Goal: Information Seeking & Learning: Find specific fact

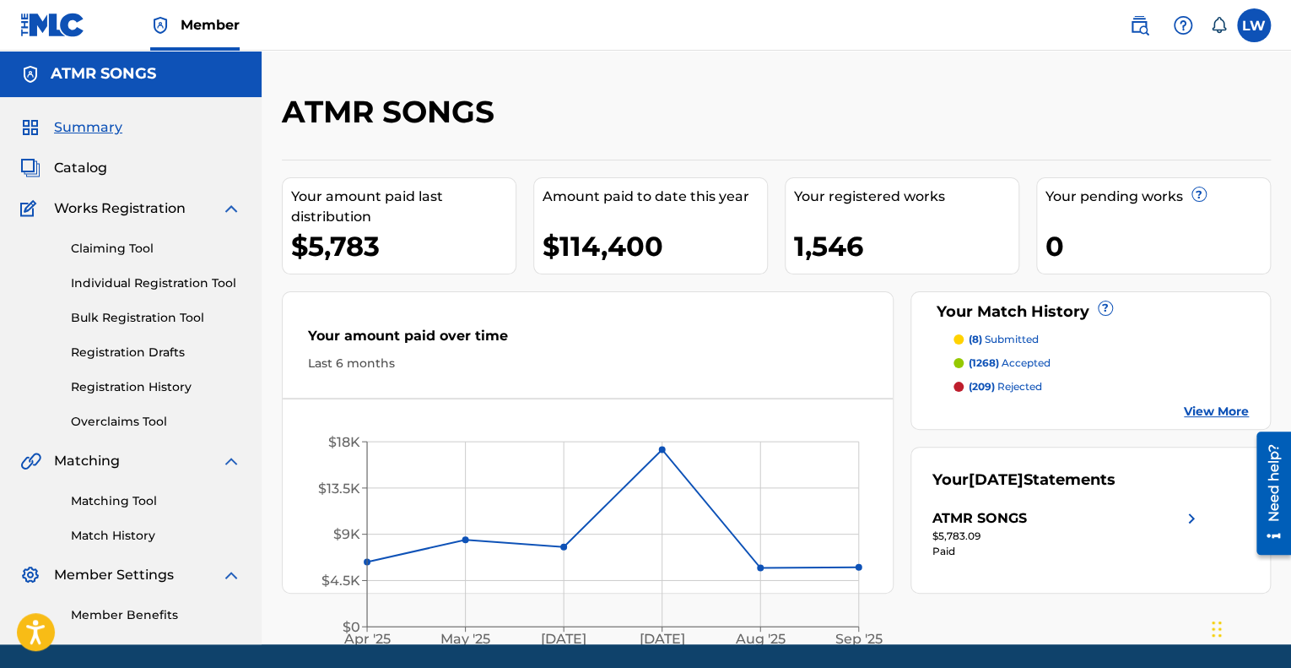
click at [1015, 388] on p "(209) rejected" at bounding box center [1005, 386] width 73 height 15
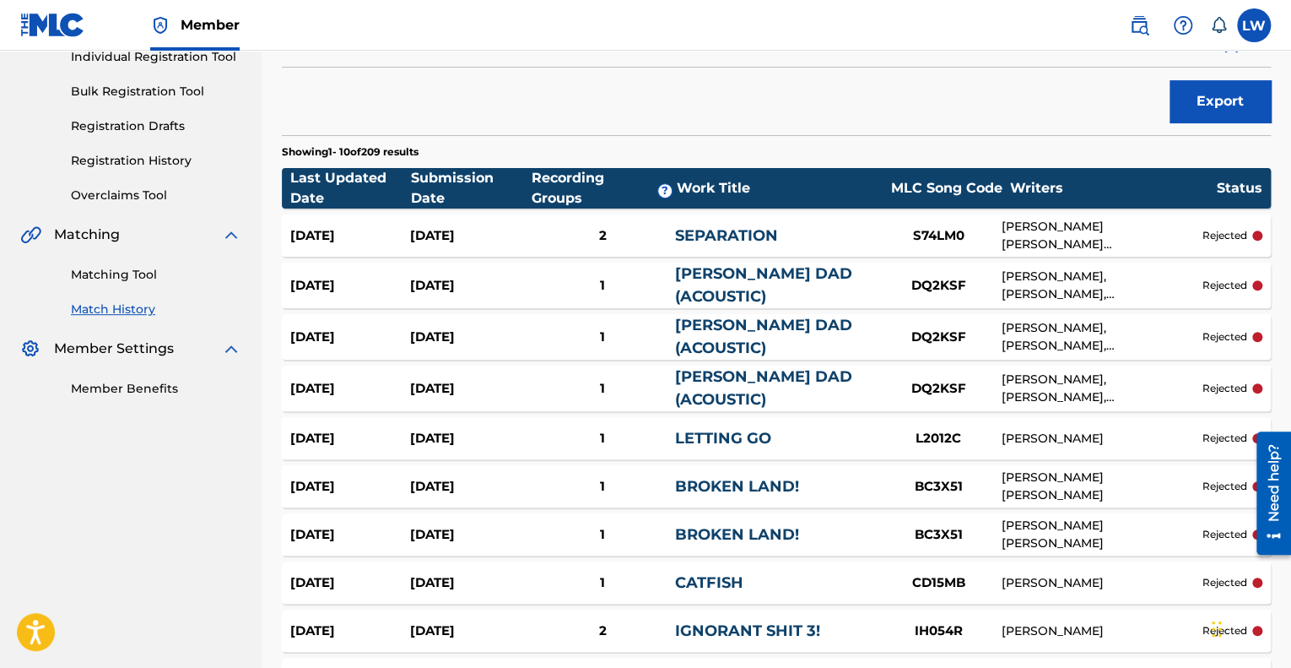
scroll to position [253, 0]
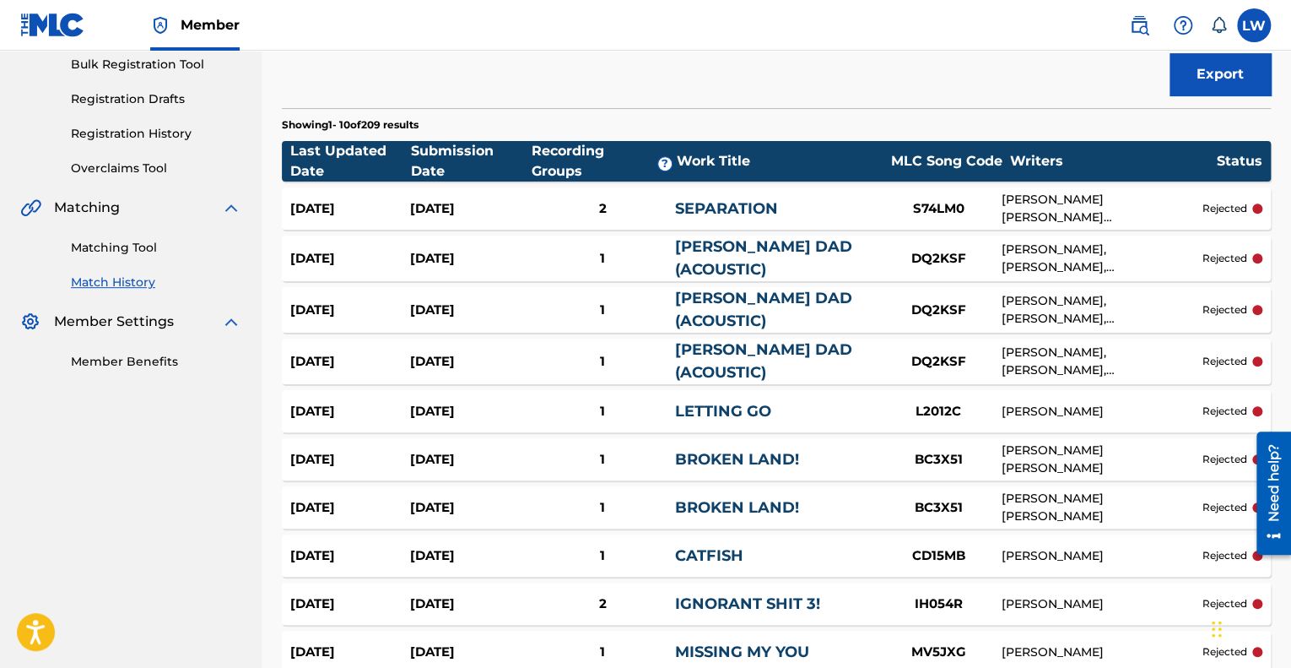
click at [721, 199] on link "SEPARATION" at bounding box center [725, 208] width 103 height 19
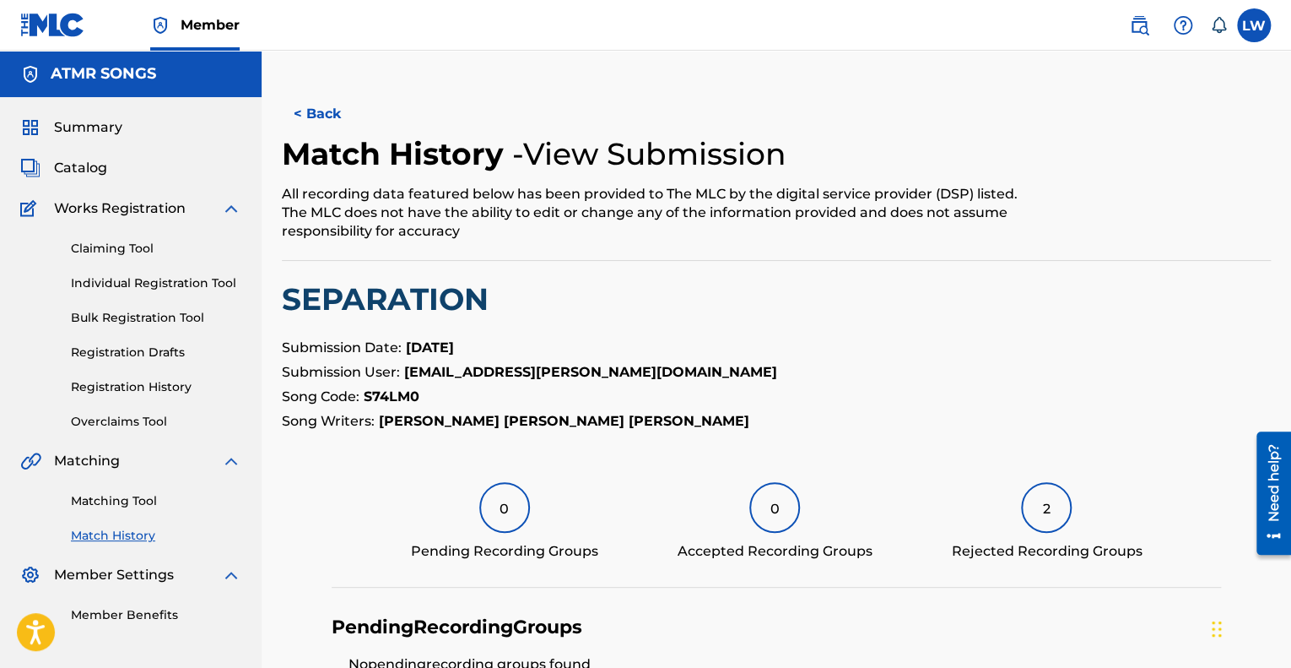
click at [1045, 506] on div "2" at bounding box center [1046, 507] width 51 height 51
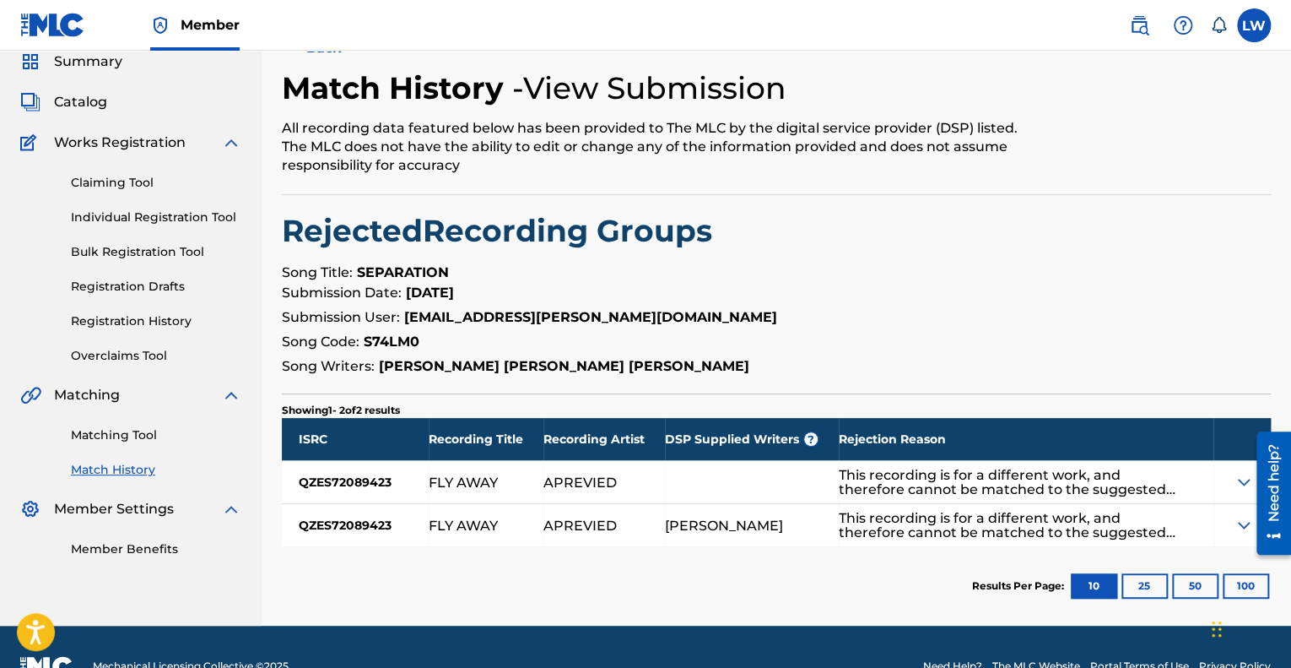
scroll to position [84, 0]
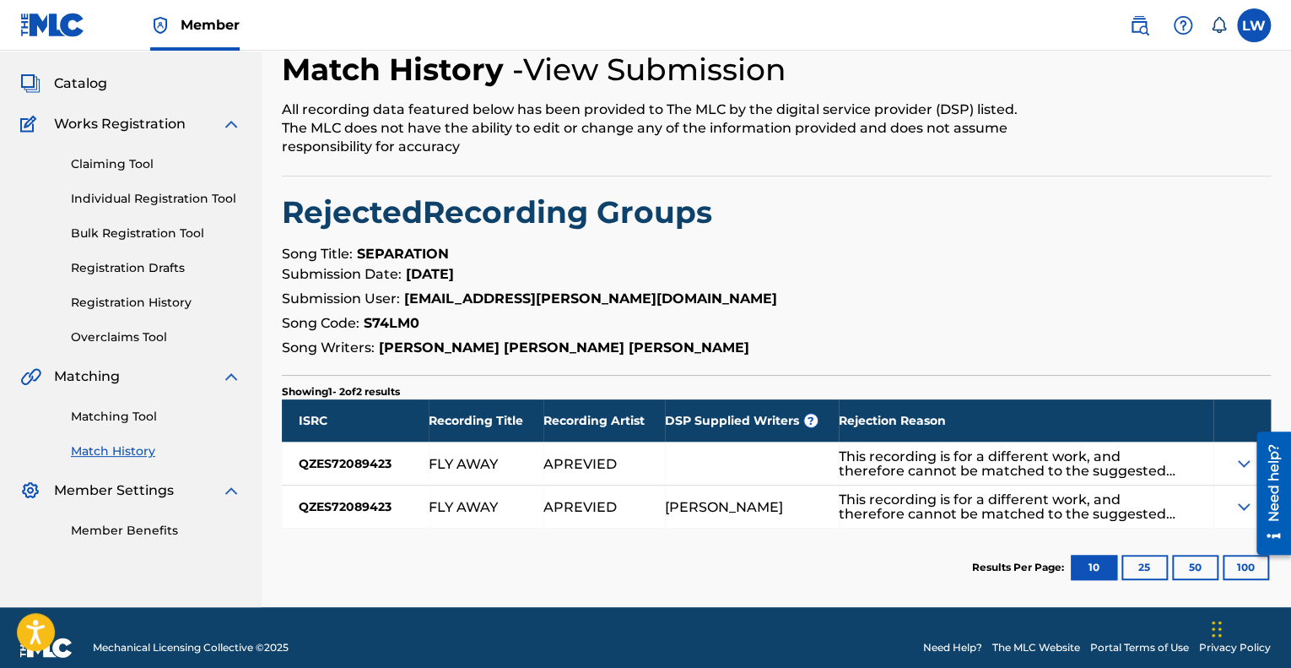
click at [912, 283] on p "Submission Date: [DATE]" at bounding box center [776, 274] width 989 height 20
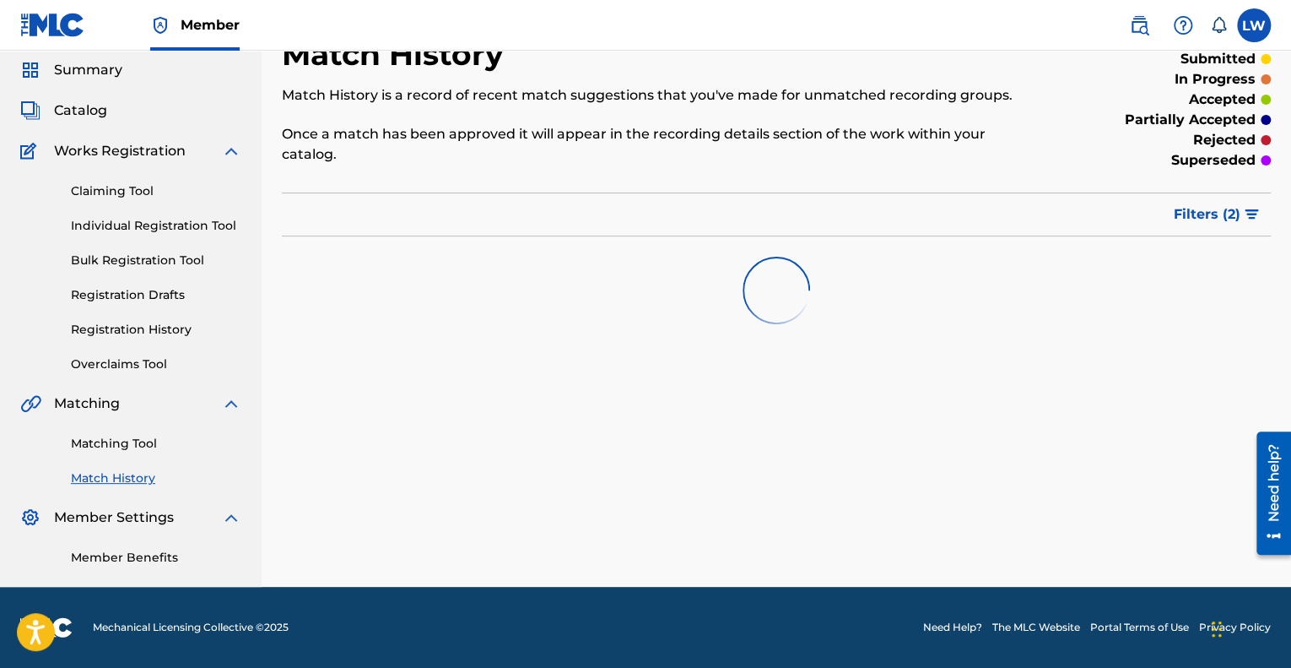
scroll to position [253, 0]
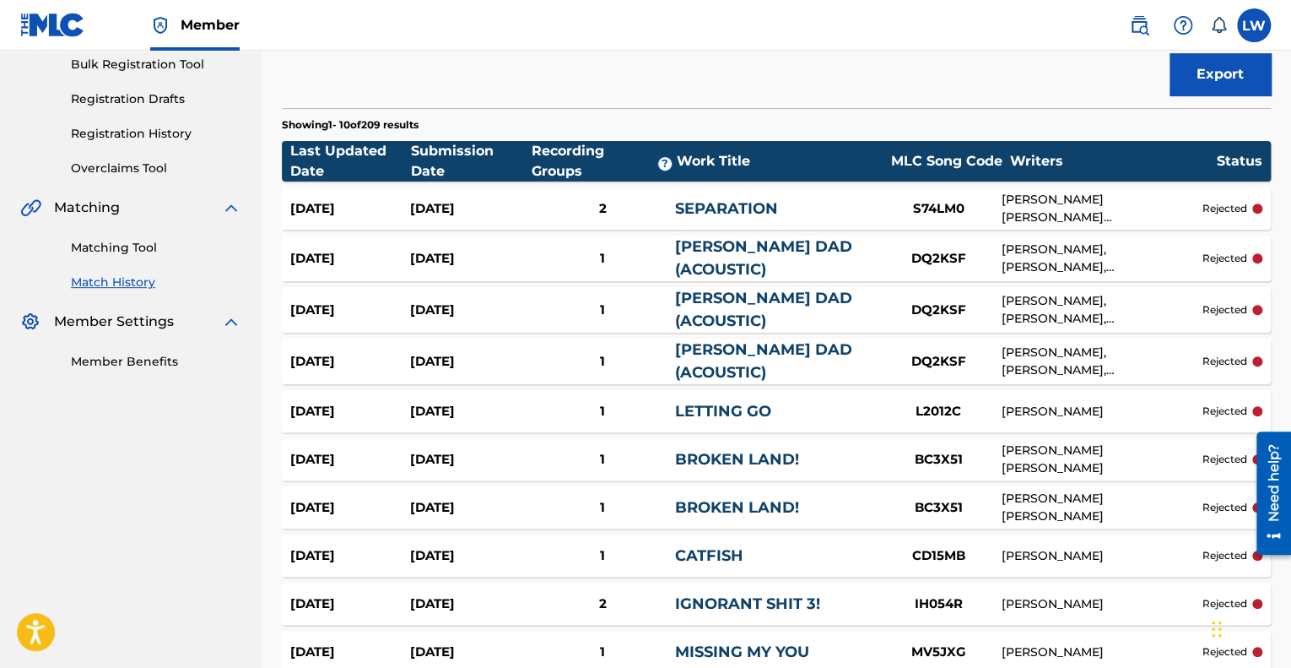
click at [730, 289] on link "[PERSON_NAME] DAD (ACOUSTIC)" at bounding box center [762, 309] width 177 height 41
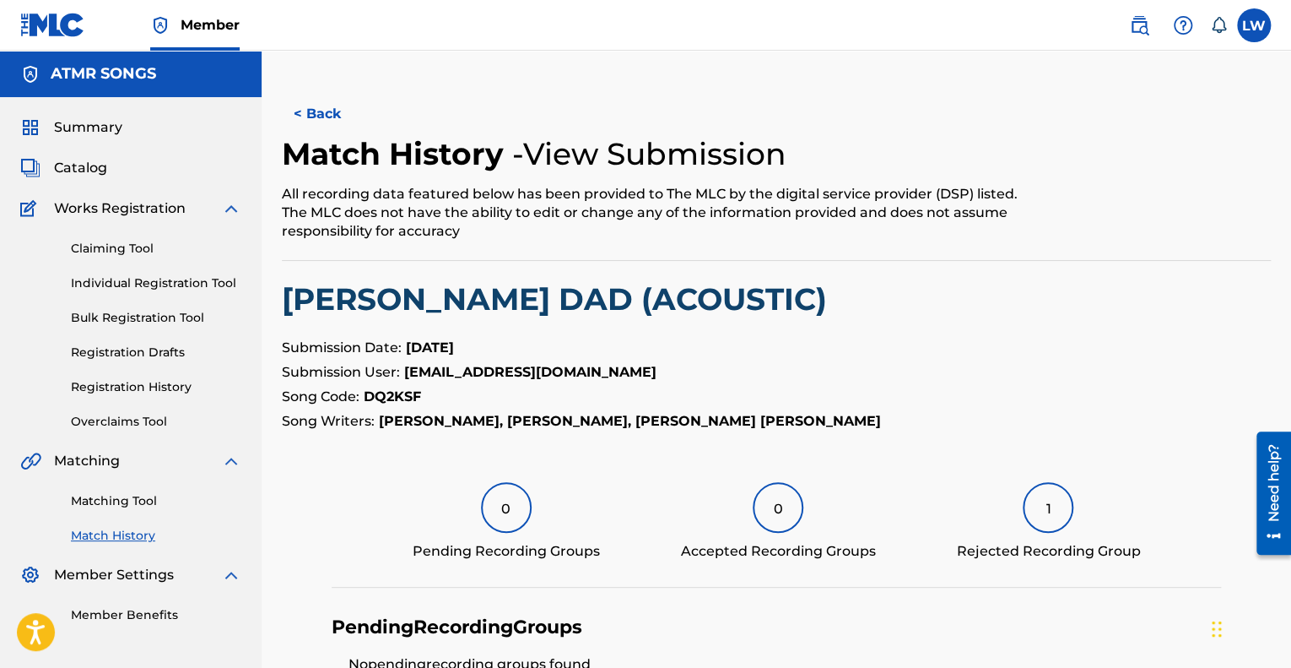
click at [1052, 511] on div "1" at bounding box center [1048, 507] width 51 height 51
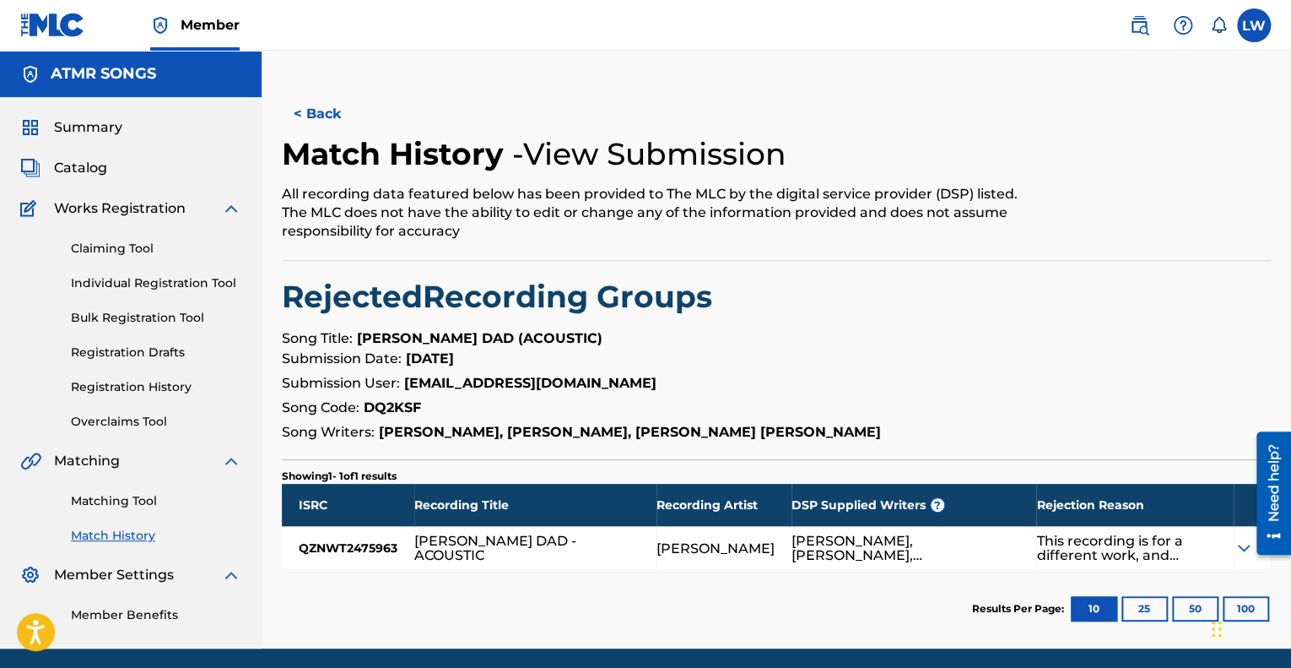
click at [808, 357] on p "Submission Date: [DATE]" at bounding box center [776, 359] width 989 height 20
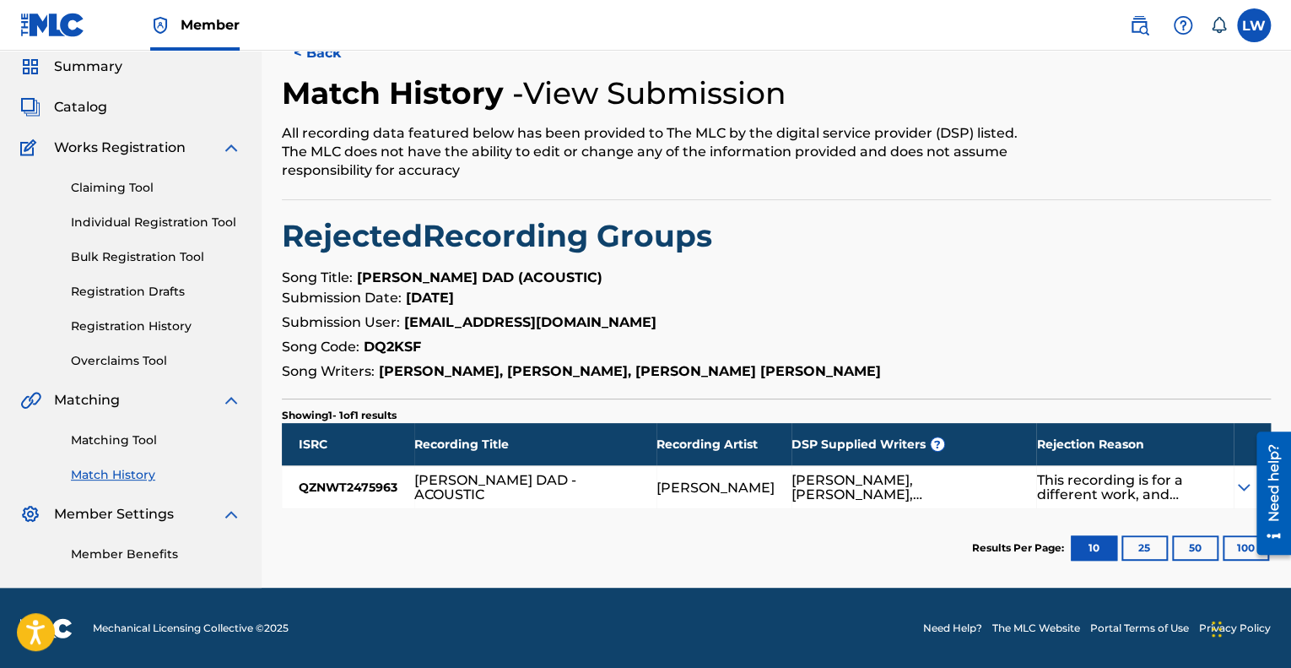
click at [1117, 487] on div "This recording is for a different work, and therefore cannot be matched to the …" at bounding box center [1127, 487] width 181 height 29
click at [1243, 485] on img at bounding box center [1244, 487] width 20 height 20
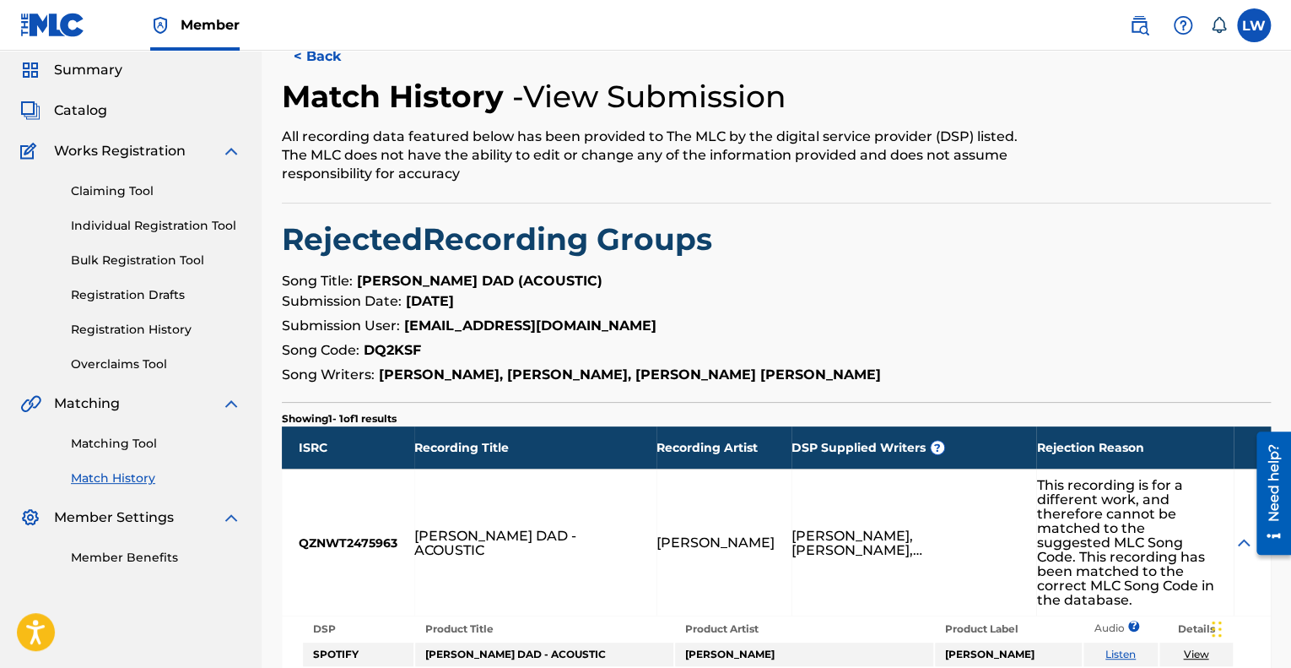
scroll to position [0, 0]
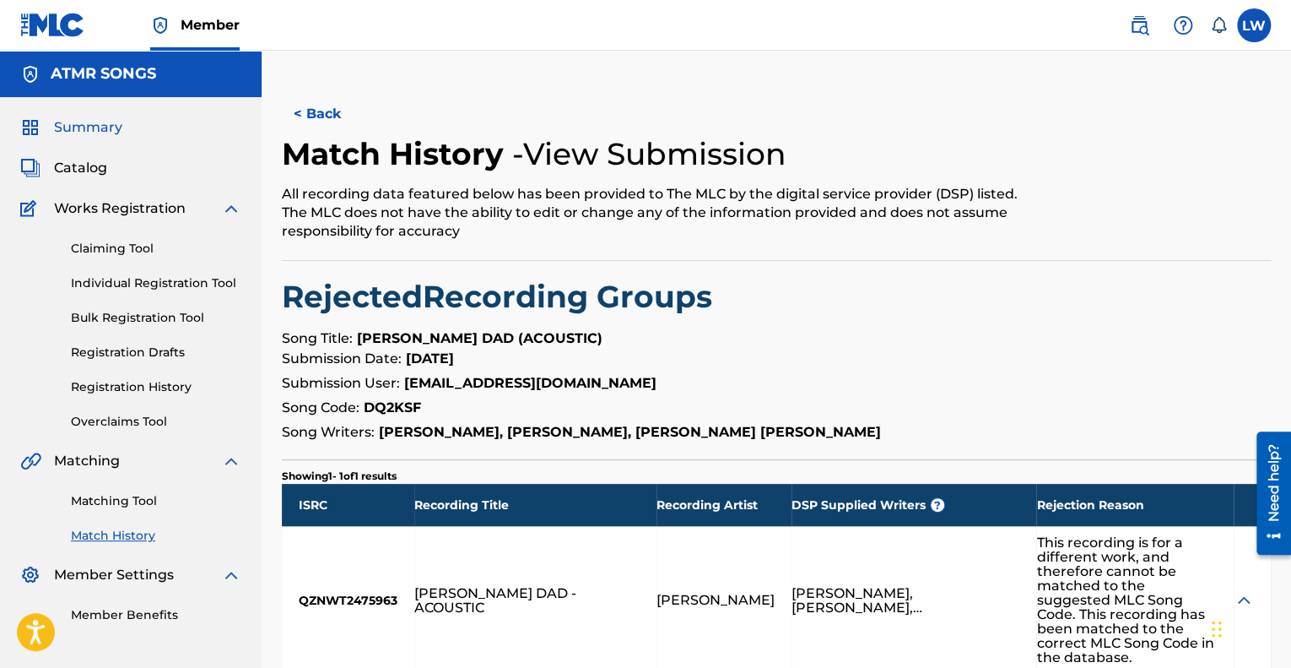
click at [112, 125] on span "Summary" at bounding box center [88, 127] width 68 height 20
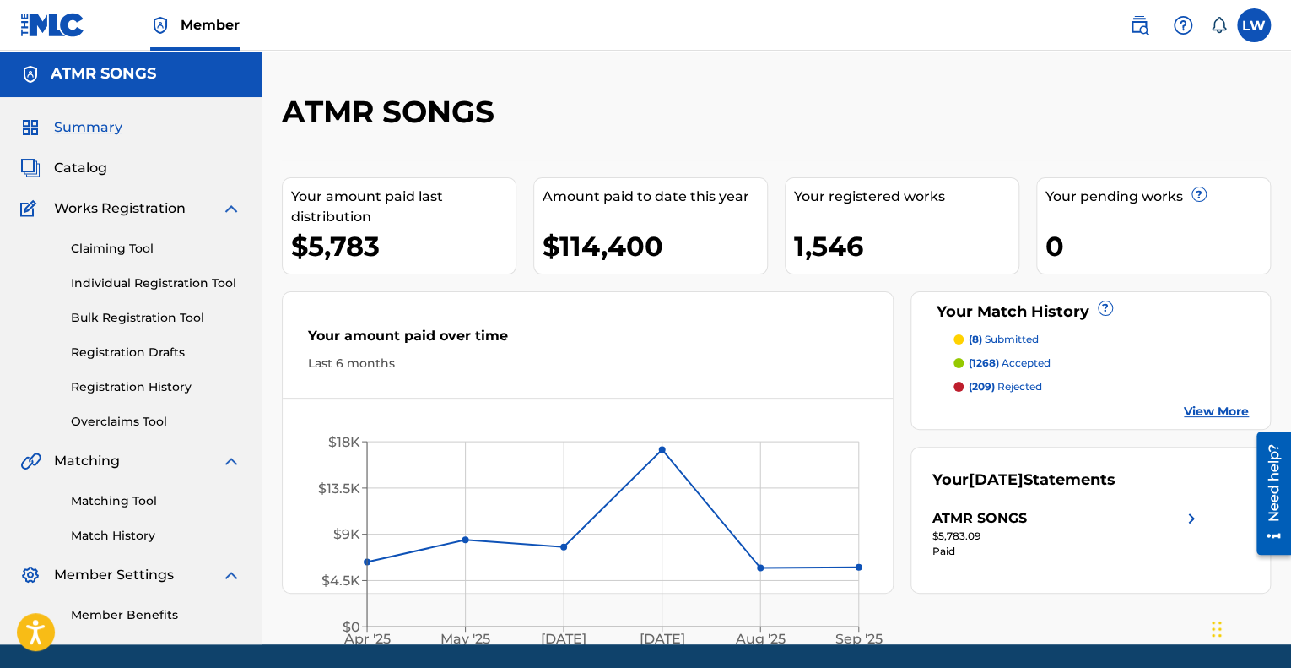
click at [1221, 127] on div at bounding box center [1157, 118] width 228 height 50
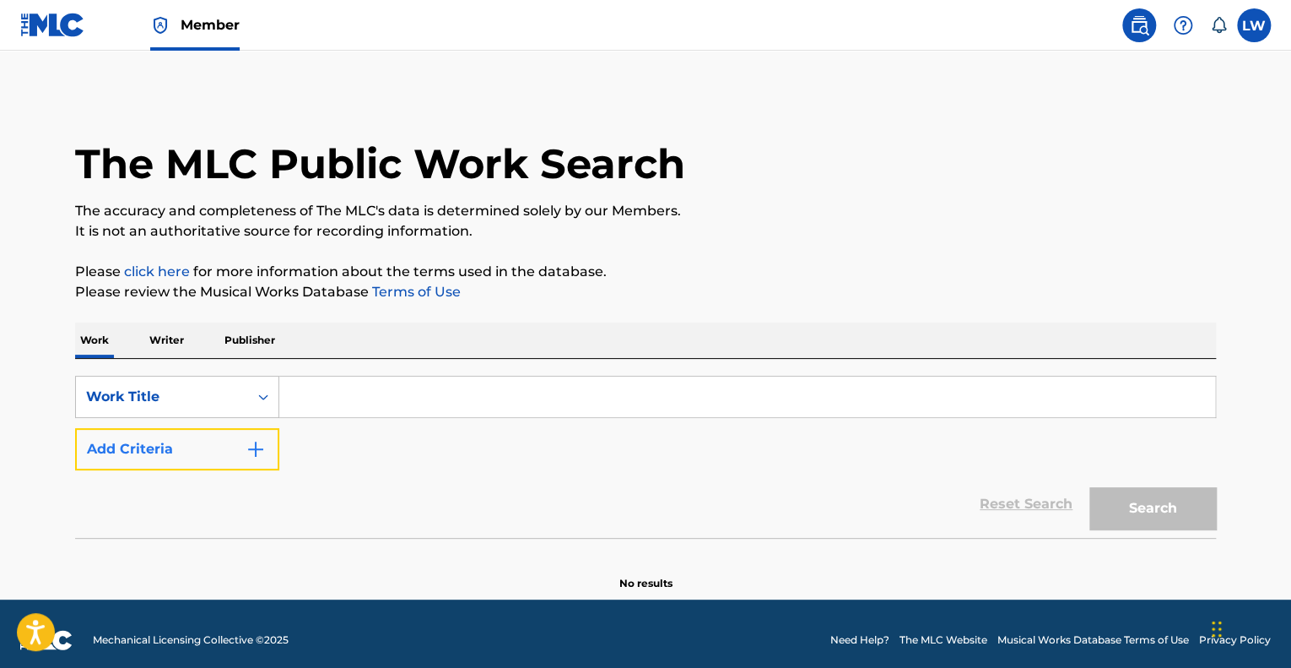
click at [205, 454] on button "Add Criteria" at bounding box center [177, 449] width 204 height 42
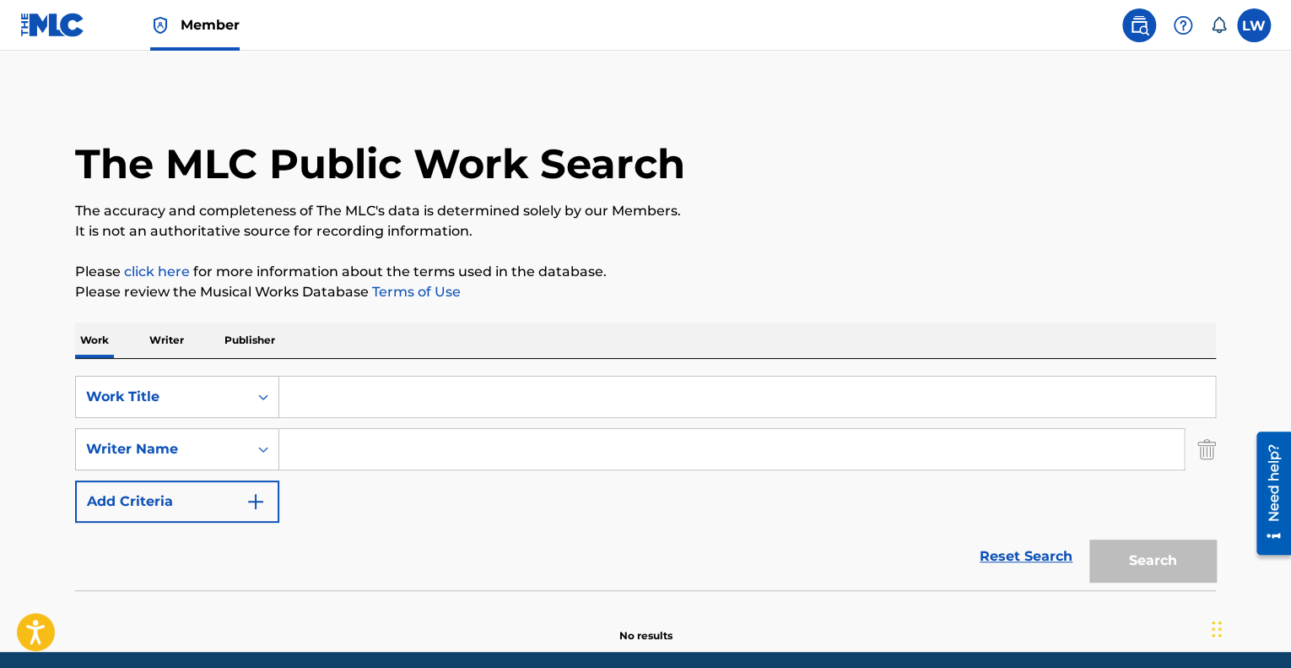
click at [380, 398] on input "Search Form" at bounding box center [747, 396] width 936 height 41
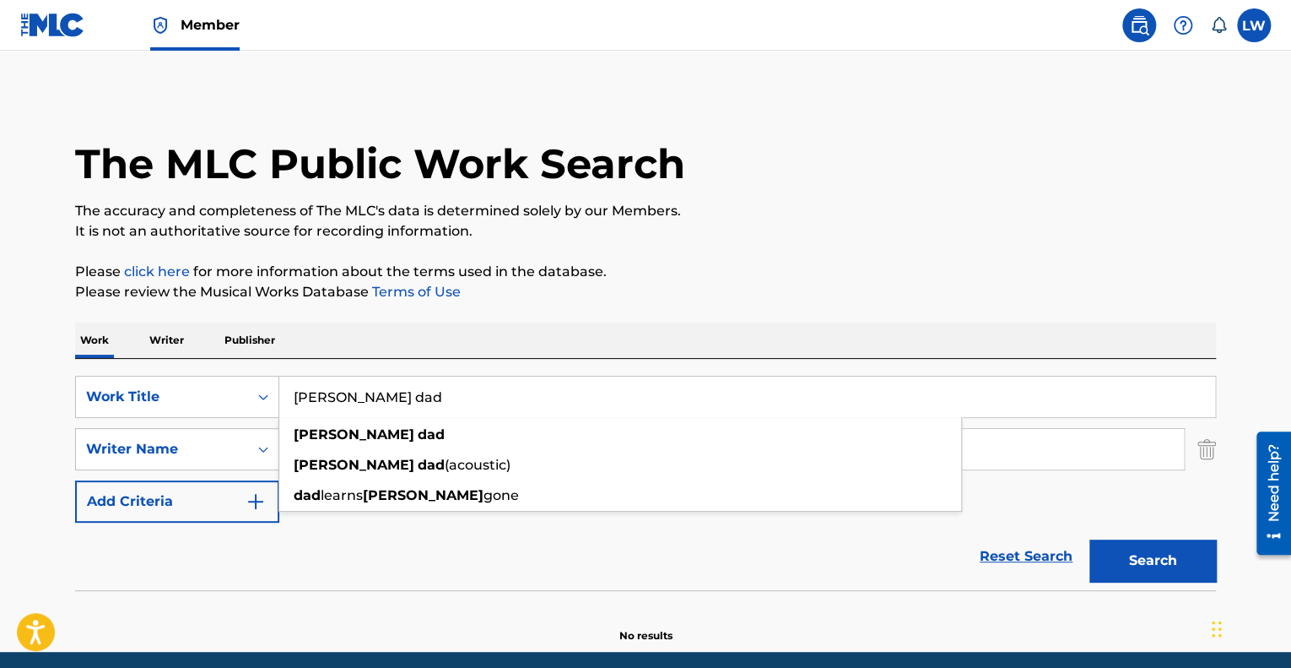
type input "dylan's dad"
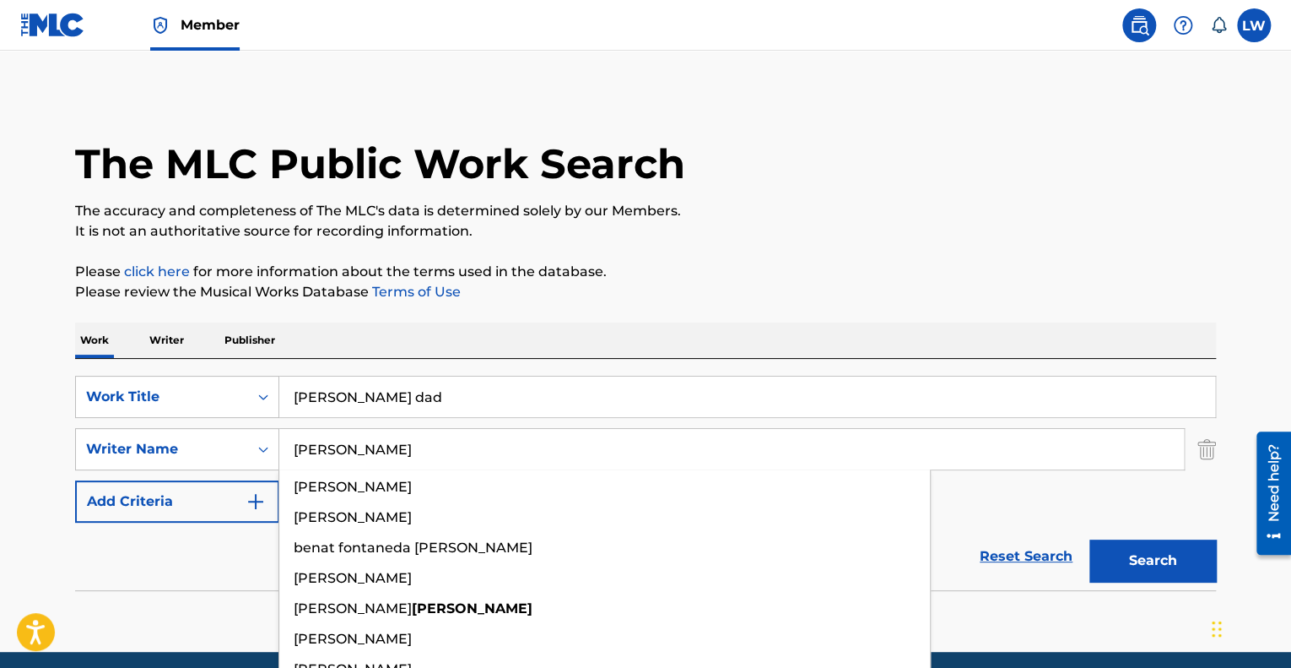
type input "fontanella"
click at [1090, 539] on button "Search" at bounding box center [1153, 560] width 127 height 42
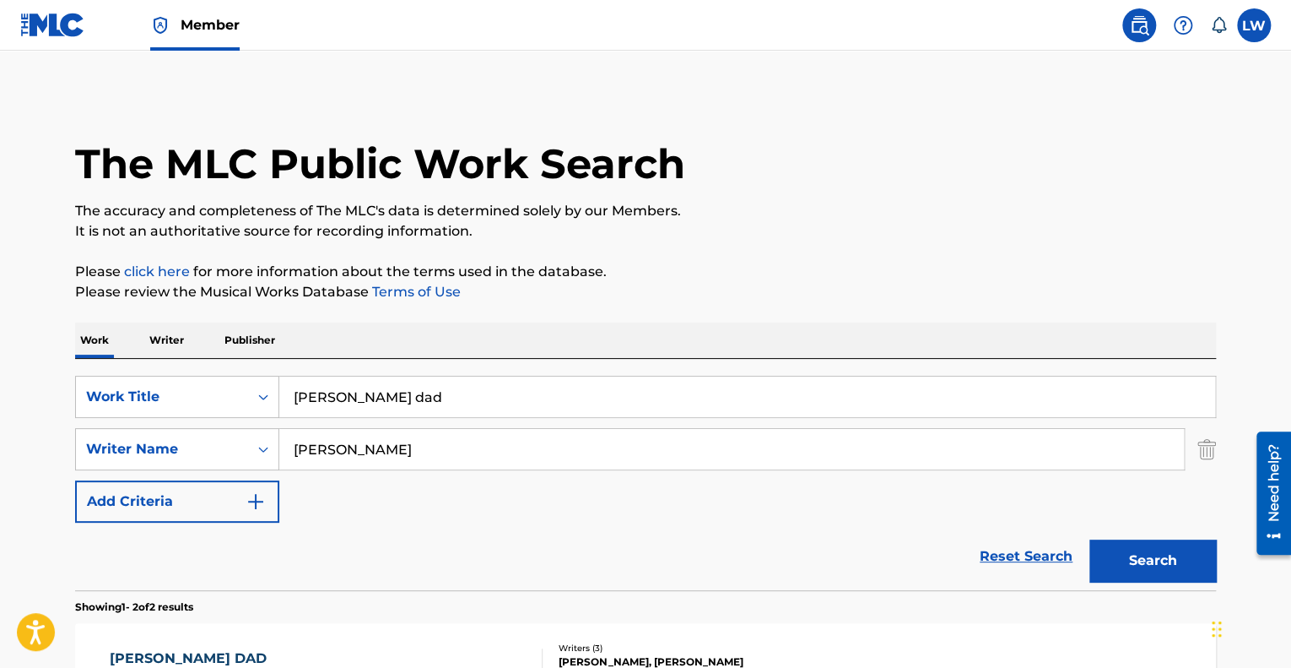
click at [19, 388] on main "The MLC Public Work Search The accuracy and completeness of The MLC's data is d…" at bounding box center [645, 510] width 1291 height 919
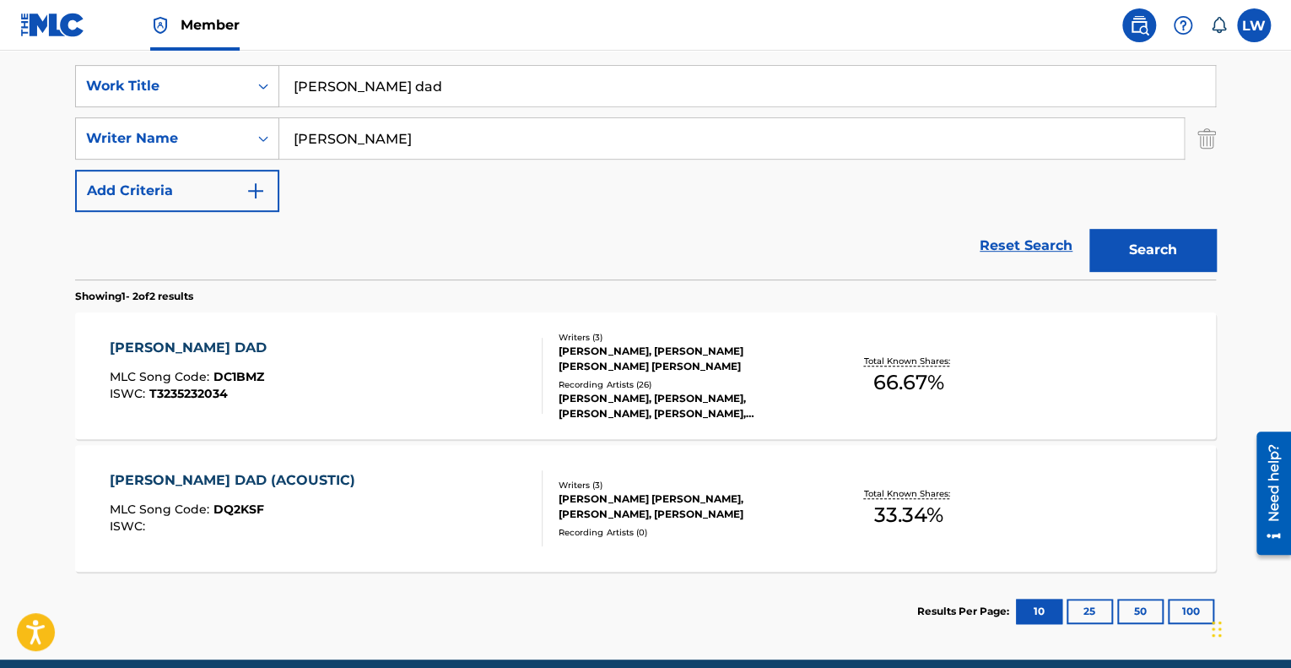
scroll to position [338, 0]
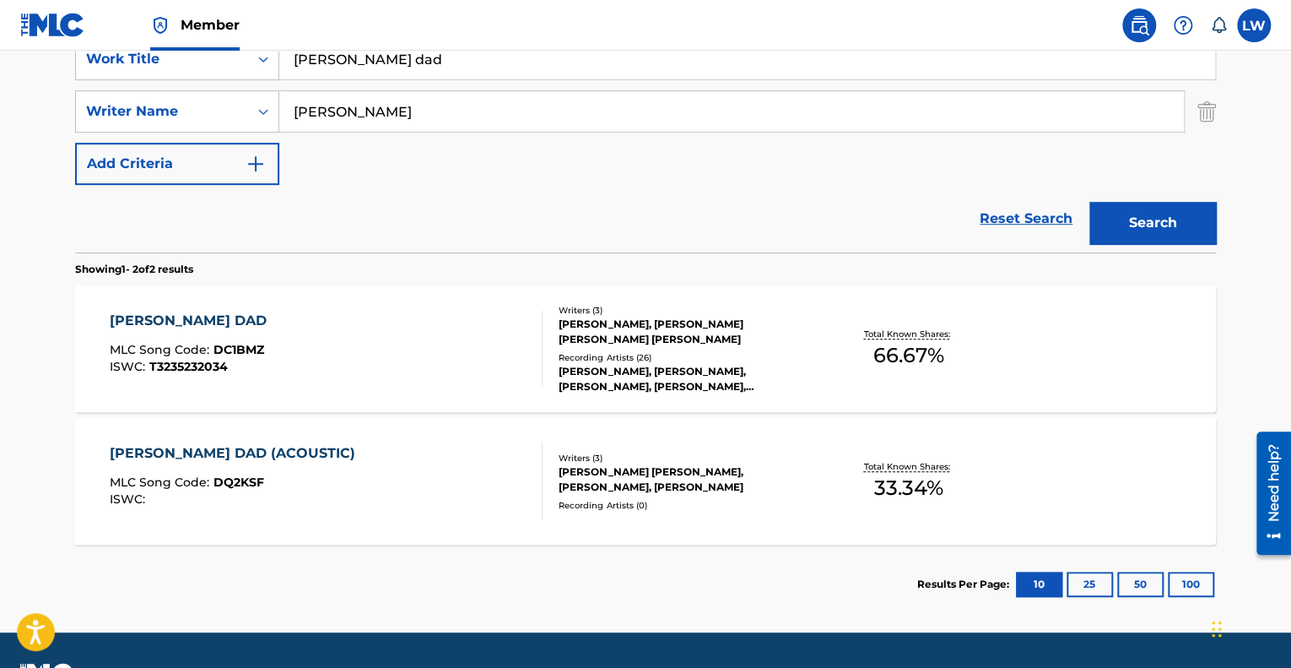
click at [582, 217] on div "Reset Search Search" at bounding box center [645, 219] width 1141 height 68
click at [1226, 524] on div "The MLC Public Work Search The accuracy and completeness of The MLC's data is d…" at bounding box center [646, 189] width 1182 height 869
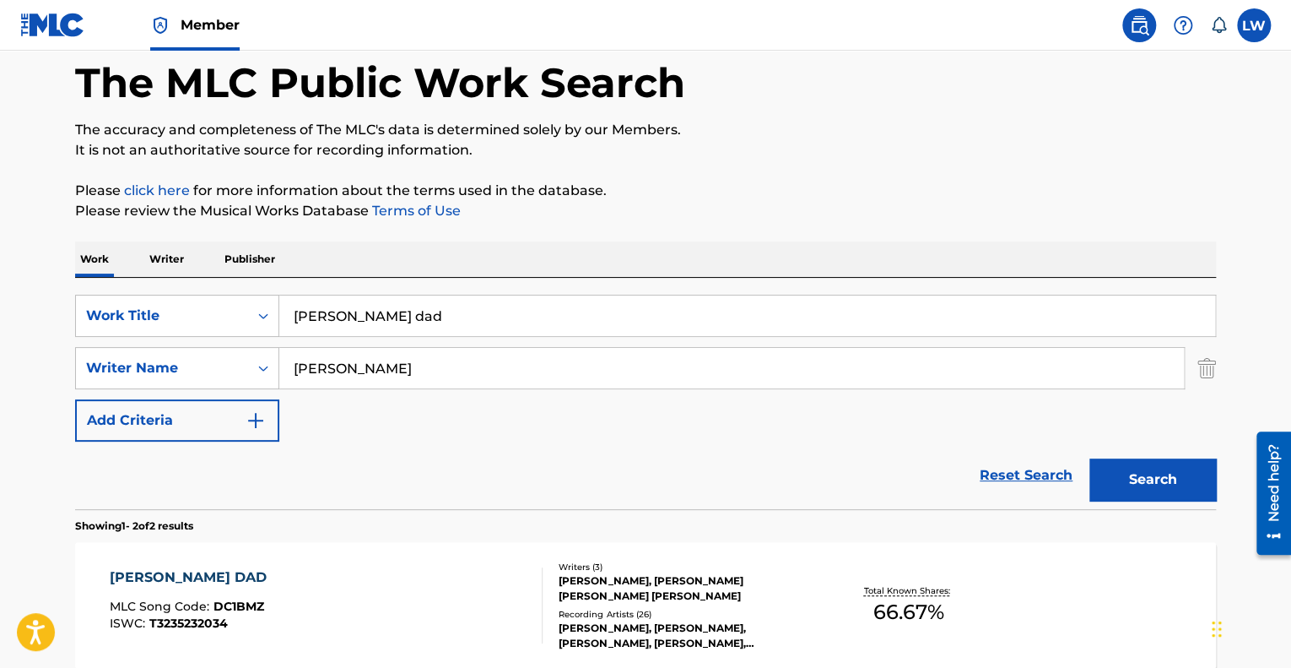
scroll to position [0, 0]
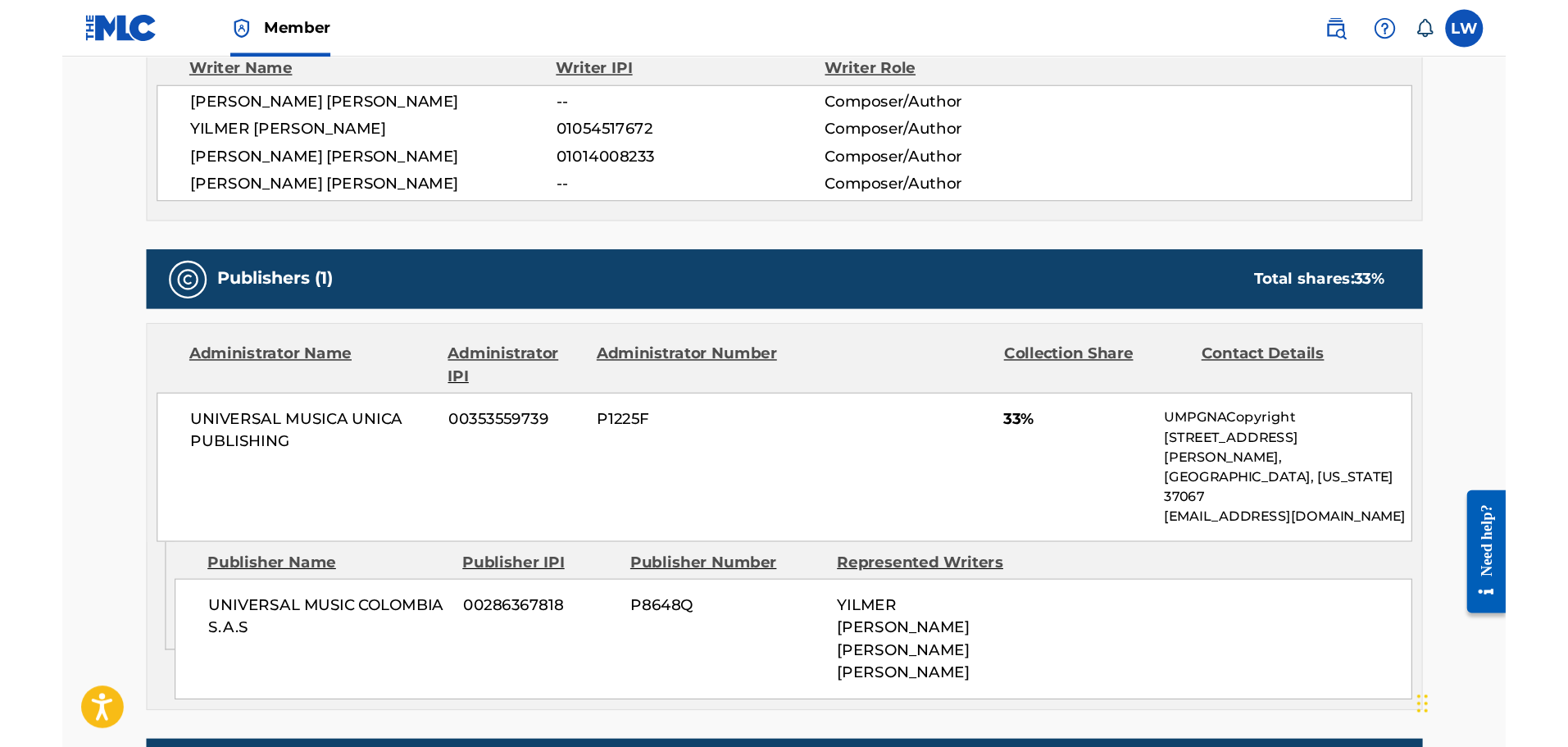
scroll to position [608, 0]
